Goal: Task Accomplishment & Management: Use online tool/utility

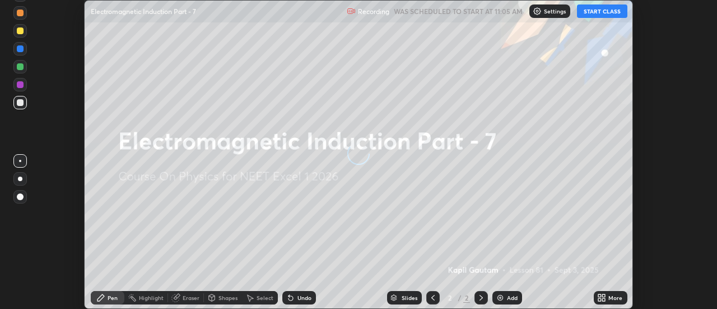
scroll to position [309, 717]
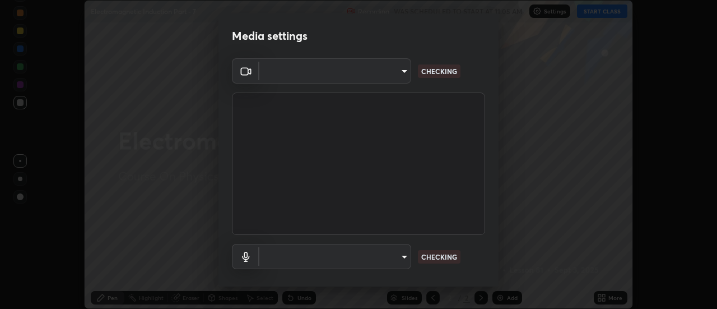
type input "4eebad9fb2b760257747d3faba0537f77ebfd590b97cb0ff6e10e17389be776b"
click at [399, 259] on body "Erase all Electromagnetic Induction Part - 7 Recording WAS SCHEDULED TO START A…" at bounding box center [358, 154] width 717 height 309
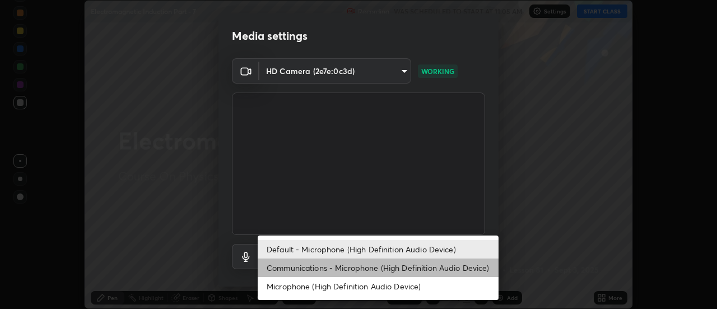
click at [367, 270] on li "Communications - Microphone (High Definition Audio Device)" at bounding box center [378, 267] width 241 height 18
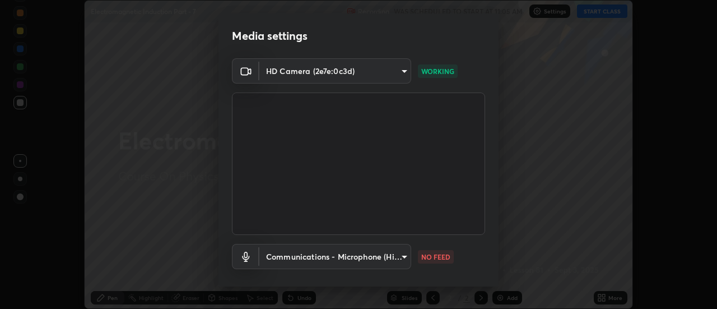
click at [358, 259] on body "Erase all Electromagnetic Induction Part - 7 Recording WAS SCHEDULED TO START A…" at bounding box center [358, 154] width 717 height 309
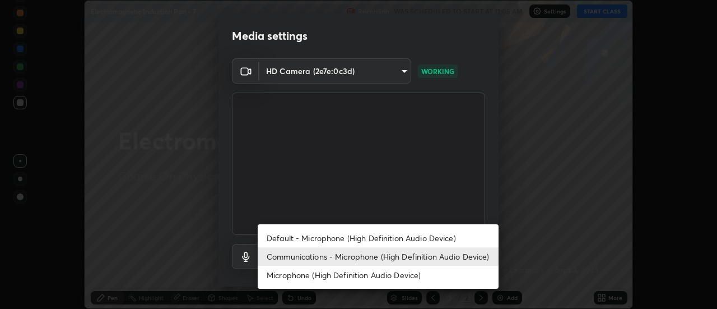
click at [353, 241] on li "Default - Microphone (High Definition Audio Device)" at bounding box center [378, 238] width 241 height 18
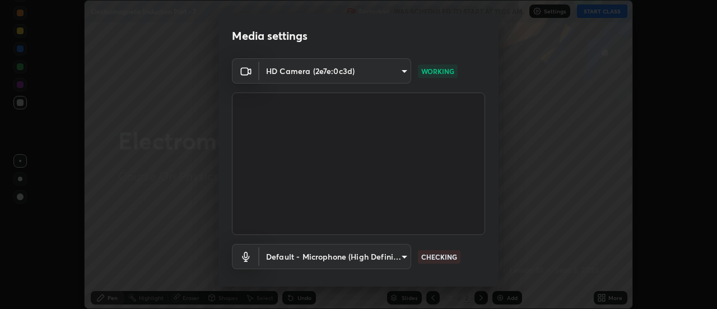
type input "default"
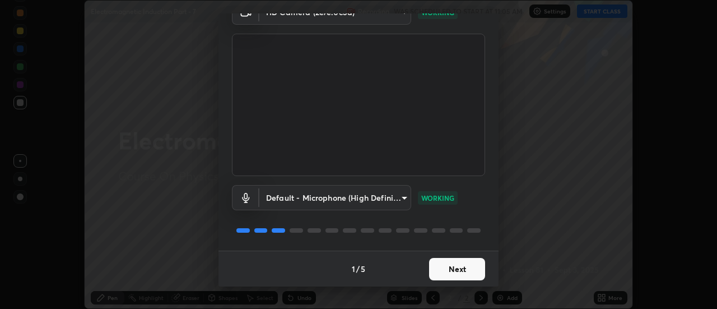
click at [443, 267] on button "Next" at bounding box center [457, 269] width 56 height 22
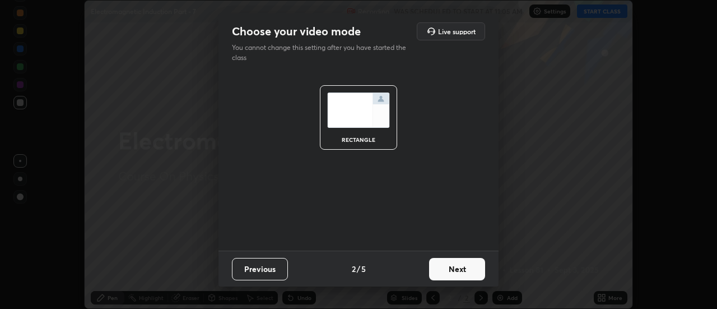
scroll to position [0, 0]
click at [453, 267] on button "Next" at bounding box center [457, 269] width 56 height 22
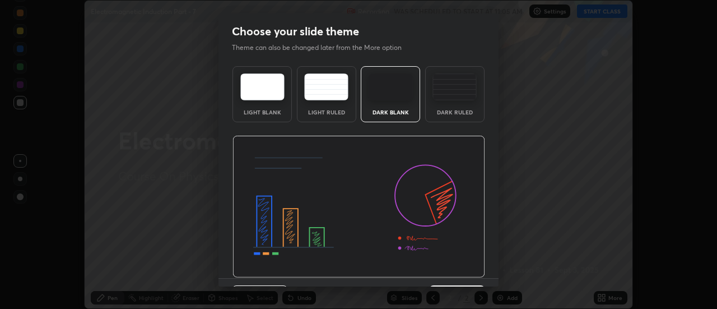
scroll to position [27, 0]
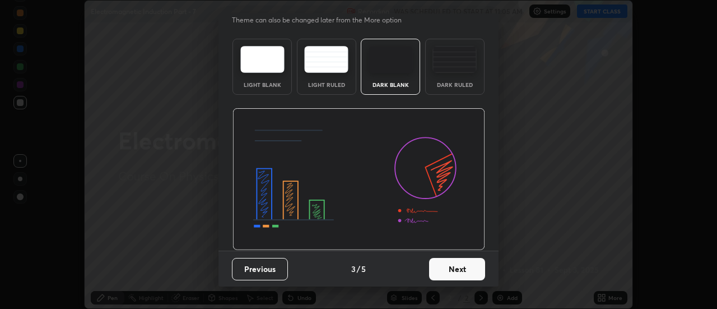
click at [465, 273] on button "Next" at bounding box center [457, 269] width 56 height 22
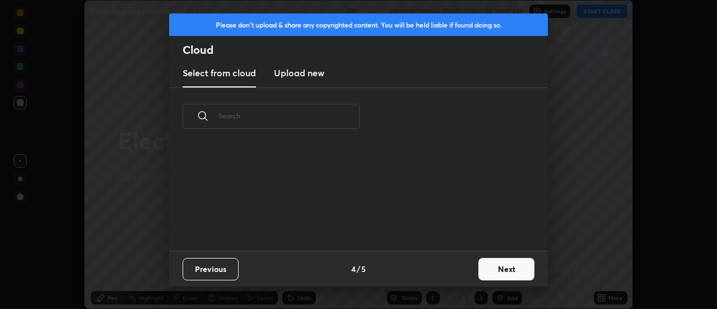
scroll to position [0, 0]
click at [491, 275] on button "Next" at bounding box center [507, 269] width 56 height 22
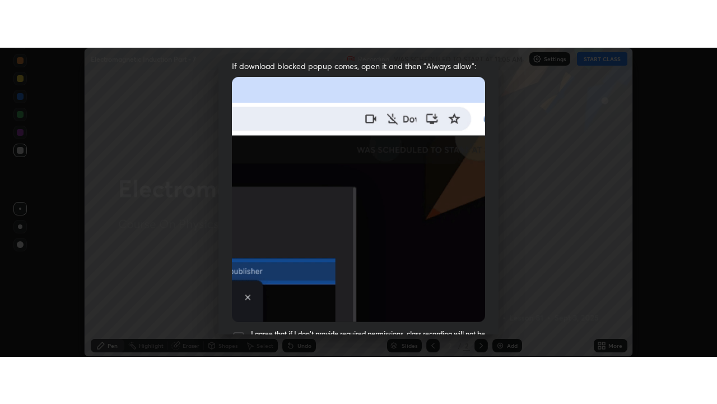
scroll to position [288, 0]
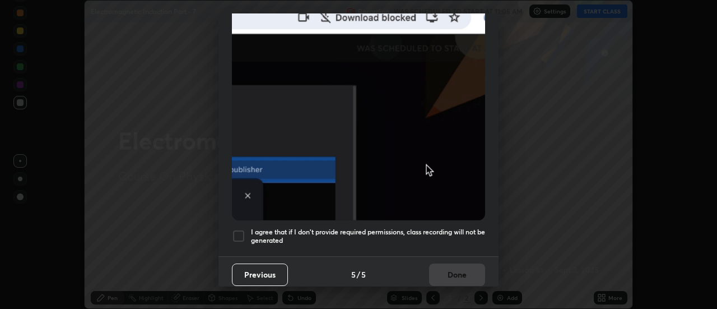
click at [237, 231] on div at bounding box center [238, 235] width 13 height 13
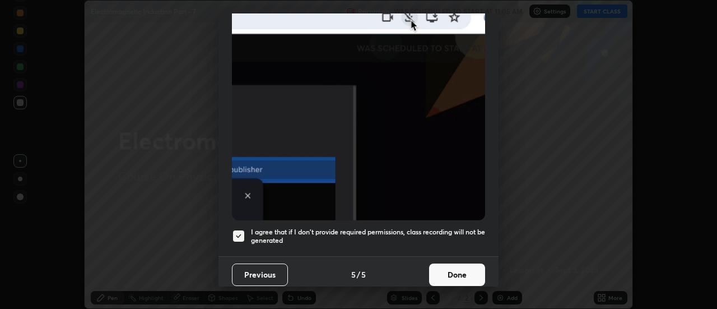
click at [438, 271] on button "Done" at bounding box center [457, 274] width 56 height 22
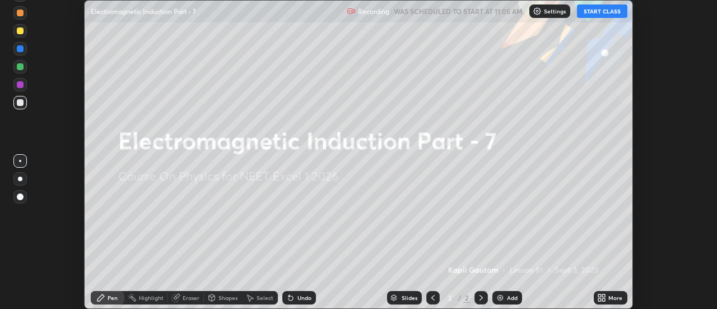
click at [603, 300] on icon at bounding box center [604, 299] width 3 height 3
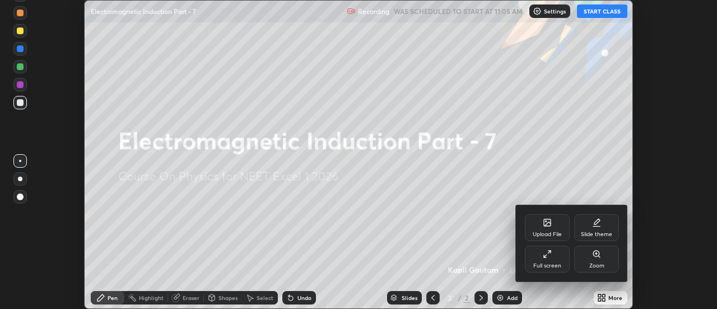
click at [545, 258] on div "Full screen" at bounding box center [547, 258] width 45 height 27
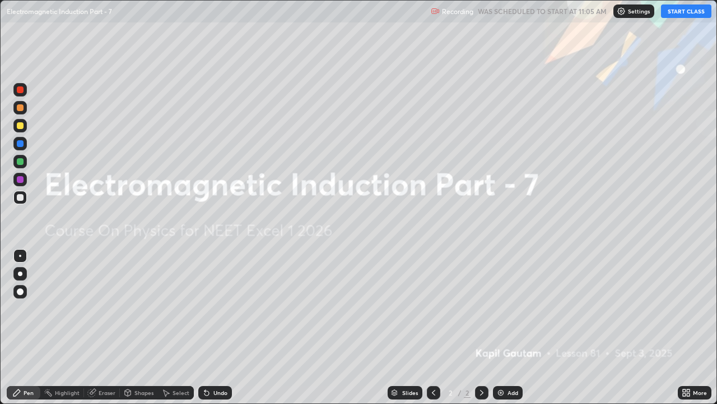
scroll to position [404, 717]
click at [508, 308] on div "Add" at bounding box center [513, 393] width 11 height 6
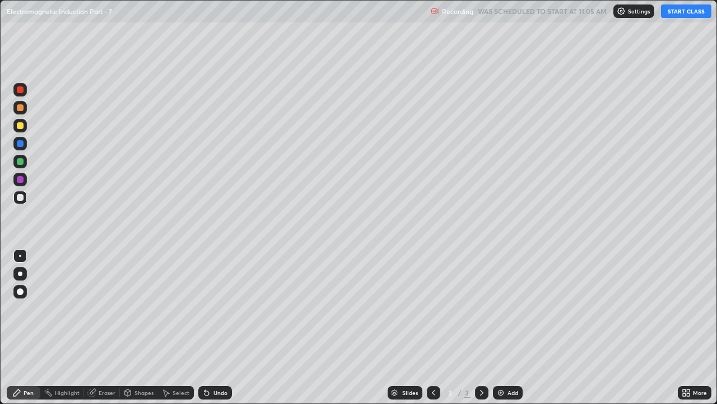
click at [674, 11] on button "START CLASS" at bounding box center [686, 10] width 50 height 13
click at [20, 274] on div at bounding box center [20, 273] width 4 height 4
click at [106, 308] on div "Eraser" at bounding box center [107, 393] width 17 height 6
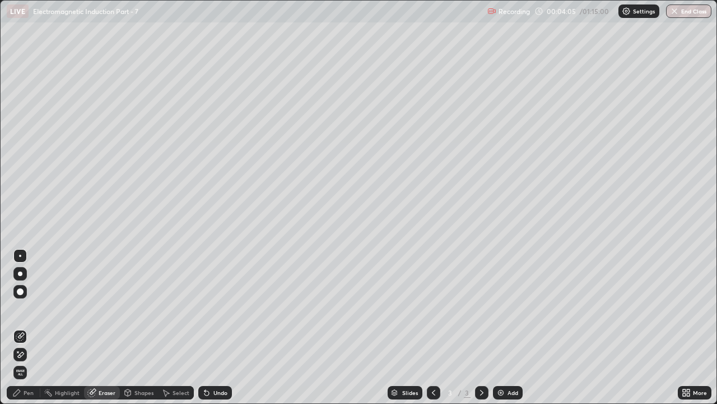
click at [22, 308] on icon at bounding box center [20, 355] width 9 height 10
click at [29, 308] on div "Pen" at bounding box center [29, 393] width 10 height 6
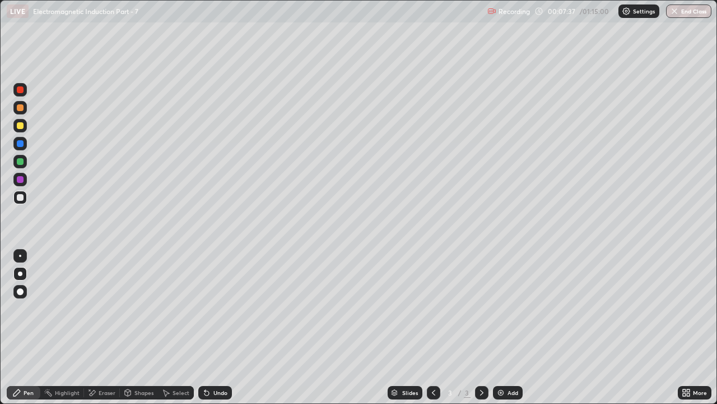
click at [18, 126] on div at bounding box center [20, 125] width 7 height 7
click at [509, 308] on div "Add" at bounding box center [513, 393] width 11 height 6
click at [510, 308] on div "Add" at bounding box center [513, 393] width 11 height 6
click at [22, 197] on div at bounding box center [20, 197] width 7 height 7
click at [508, 308] on div "Add" at bounding box center [513, 393] width 11 height 6
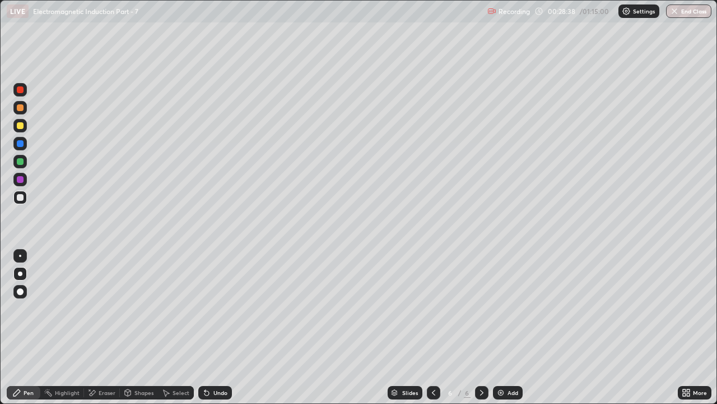
click at [20, 126] on div at bounding box center [20, 125] width 7 height 7
click at [24, 202] on div at bounding box center [19, 197] width 13 height 13
click at [514, 308] on div "Add" at bounding box center [513, 393] width 11 height 6
click at [508, 308] on div "Add" at bounding box center [513, 393] width 11 height 6
click at [503, 308] on img at bounding box center [501, 392] width 9 height 9
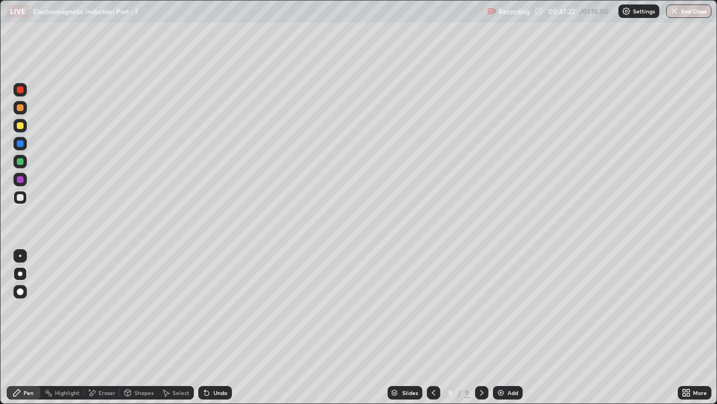
click at [20, 126] on div at bounding box center [20, 125] width 7 height 7
click at [504, 308] on div "Add" at bounding box center [508, 392] width 30 height 13
click at [18, 197] on div at bounding box center [20, 197] width 7 height 7
click at [503, 308] on img at bounding box center [501, 392] width 9 height 9
click at [433, 308] on icon at bounding box center [433, 392] width 9 height 9
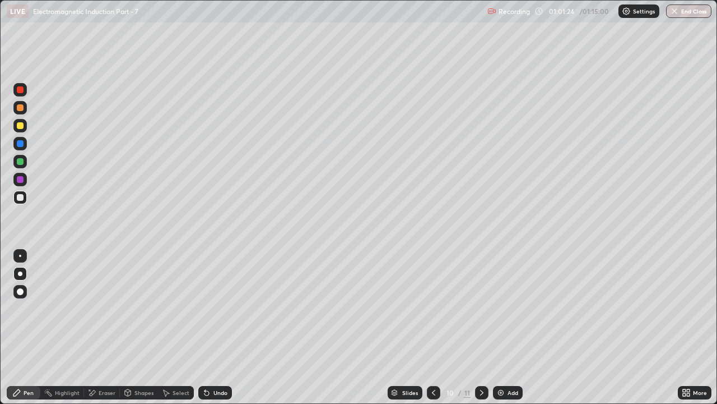
click at [480, 308] on icon at bounding box center [482, 392] width 9 height 9
click at [215, 308] on div "Undo" at bounding box center [221, 393] width 14 height 6
click at [20, 180] on div at bounding box center [20, 179] width 7 height 7
click at [105, 308] on div "Eraser" at bounding box center [107, 393] width 17 height 6
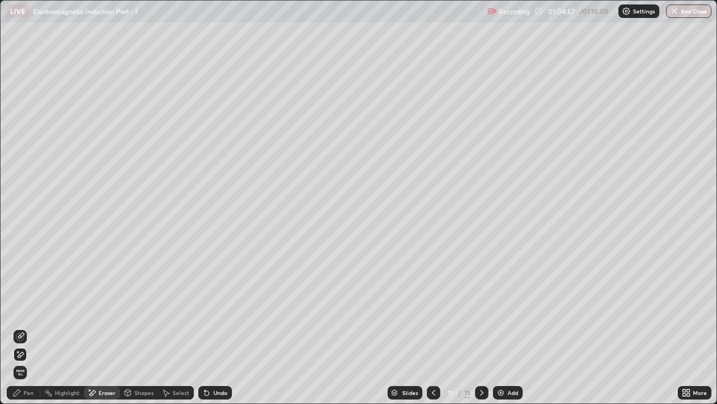
click at [20, 308] on icon at bounding box center [21, 335] width 6 height 6
click at [26, 308] on div "Pen" at bounding box center [29, 393] width 10 height 6
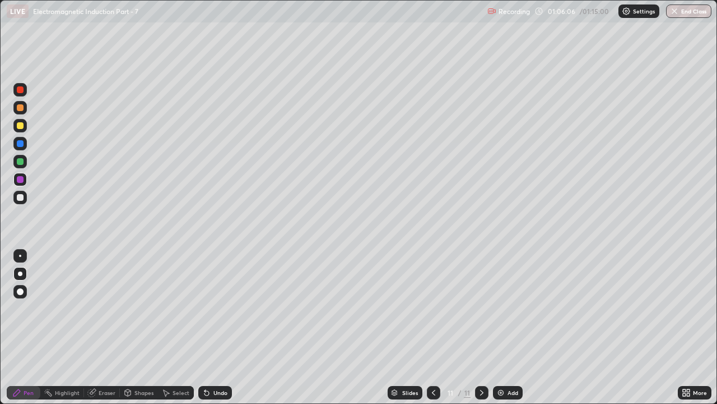
click at [212, 308] on div "Undo" at bounding box center [215, 392] width 34 height 13
click at [510, 308] on div "Add" at bounding box center [508, 392] width 30 height 13
click at [433, 308] on icon at bounding box center [433, 392] width 9 height 9
click at [219, 308] on div "Undo" at bounding box center [221, 393] width 14 height 6
click at [482, 308] on icon at bounding box center [482, 392] width 9 height 9
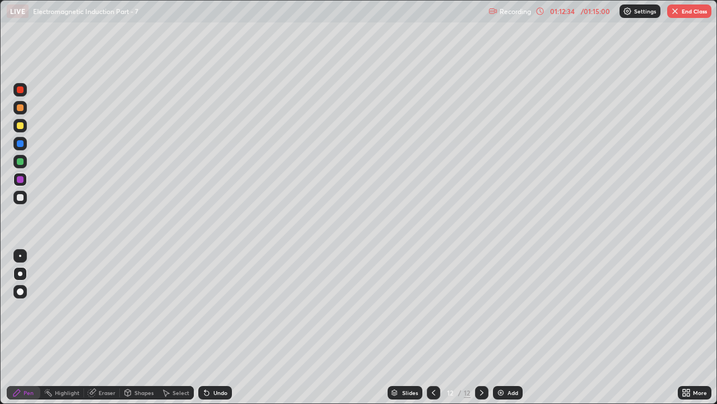
click at [18, 196] on div at bounding box center [20, 197] width 7 height 7
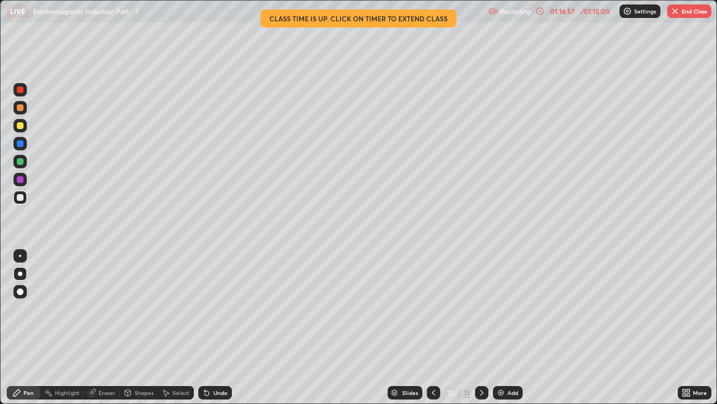
click at [694, 12] on button "End Class" at bounding box center [689, 10] width 44 height 13
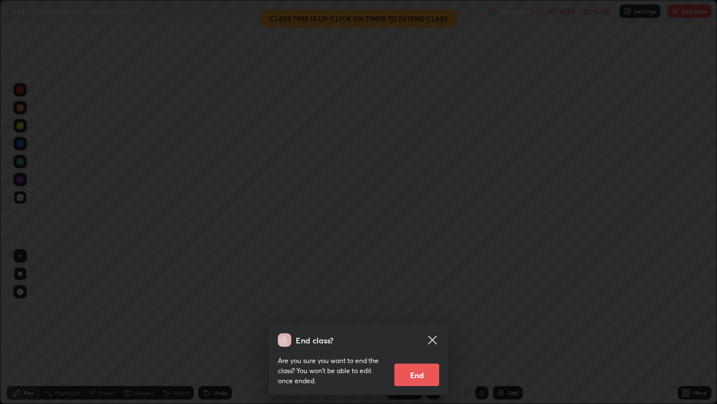
click at [422, 308] on button "End" at bounding box center [417, 374] width 45 height 22
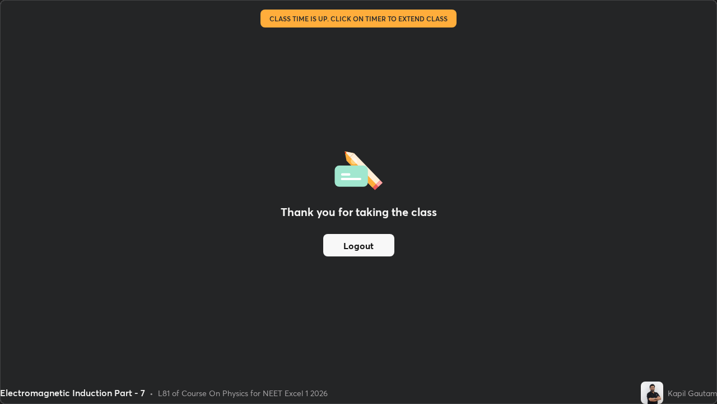
click at [374, 245] on button "Logout" at bounding box center [358, 245] width 71 height 22
